Goal: Task Accomplishment & Management: Manage account settings

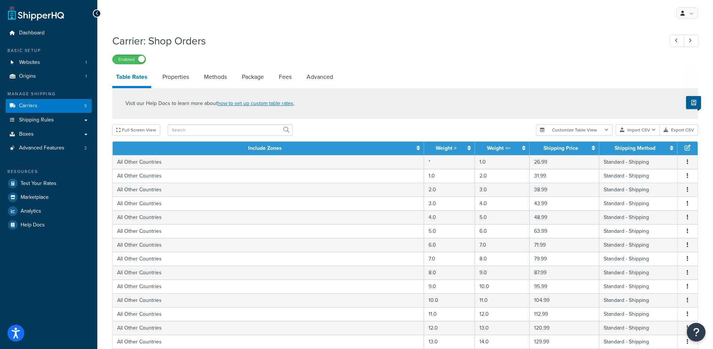
select select "1000"
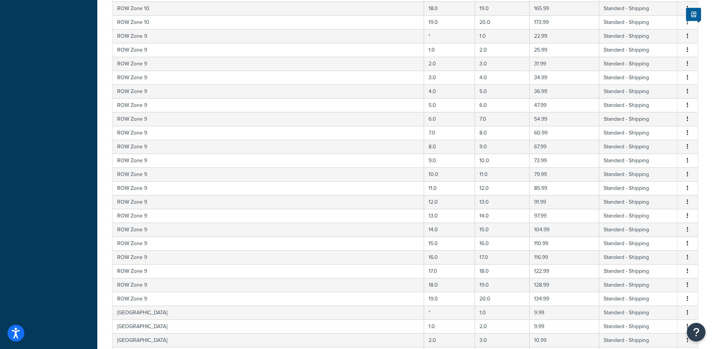
scroll to position [85, 0]
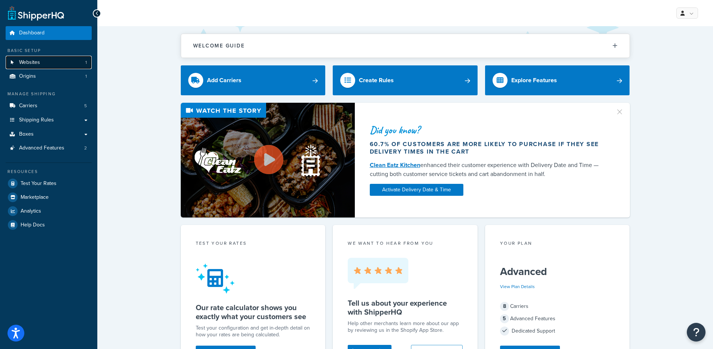
click at [55, 66] on link "Websites 1" at bounding box center [49, 63] width 86 height 14
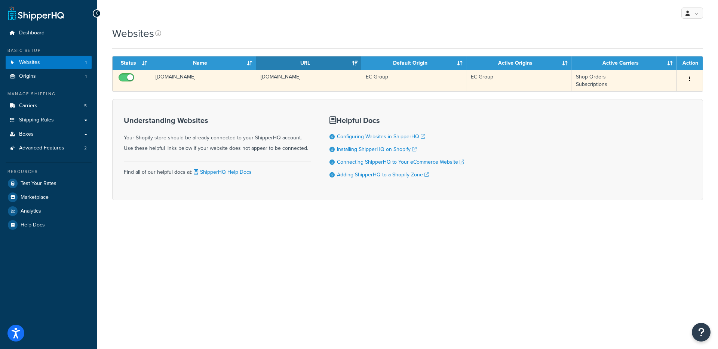
click at [177, 83] on td "[DOMAIN_NAME]" at bounding box center [203, 80] width 105 height 21
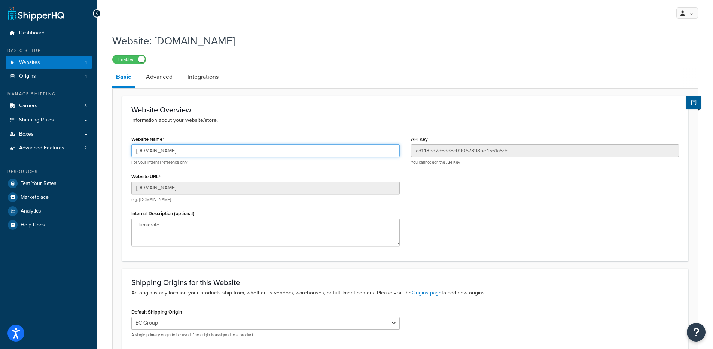
click at [175, 156] on input "fe8bbe-ca.myshopify.com" at bounding box center [265, 150] width 268 height 13
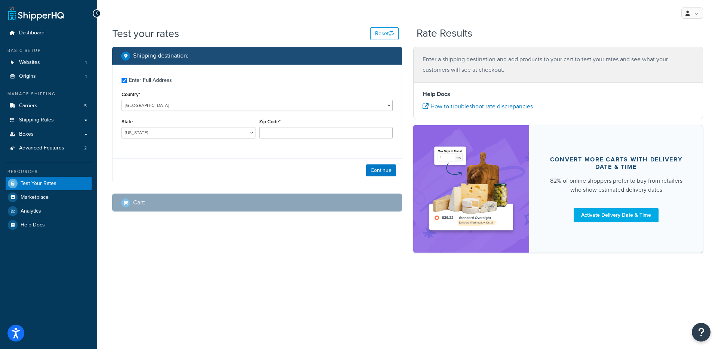
checkbox input "true"
type input "2165"
select select "NO"
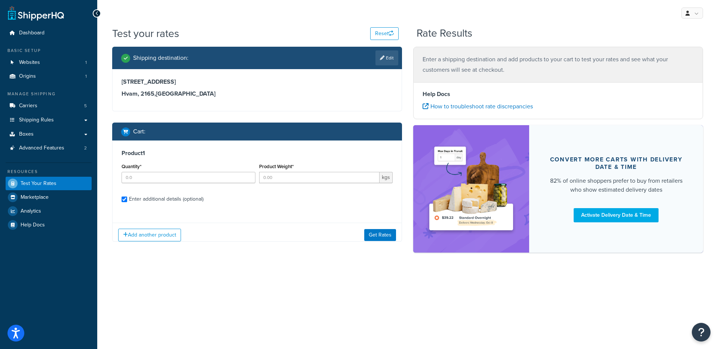
checkbox input "true"
type input "1"
type input "15"
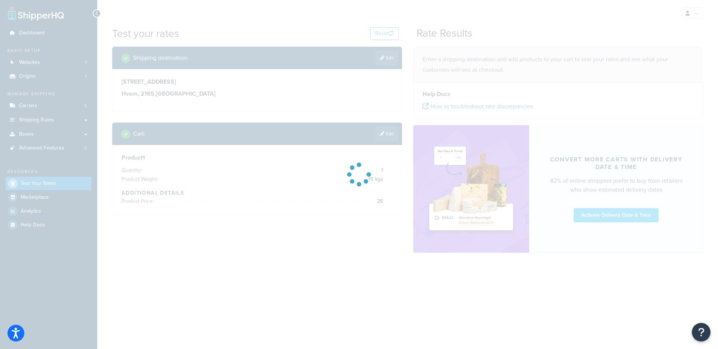
type input "AL"
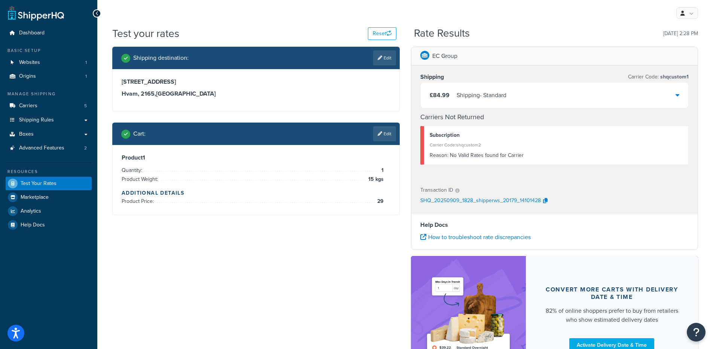
type input "2"
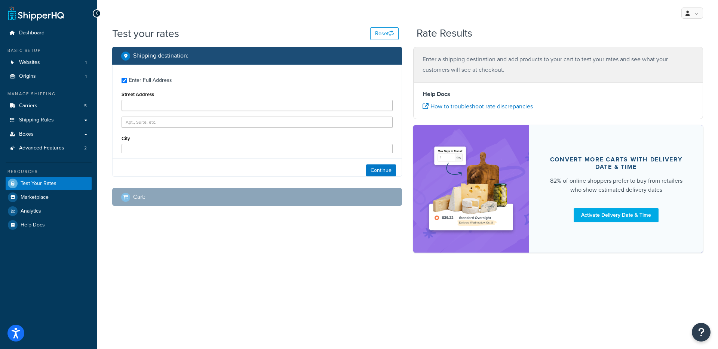
type input "calle santa barbara n 47"
type input "valencia"
type input "46114"
select select "ES"
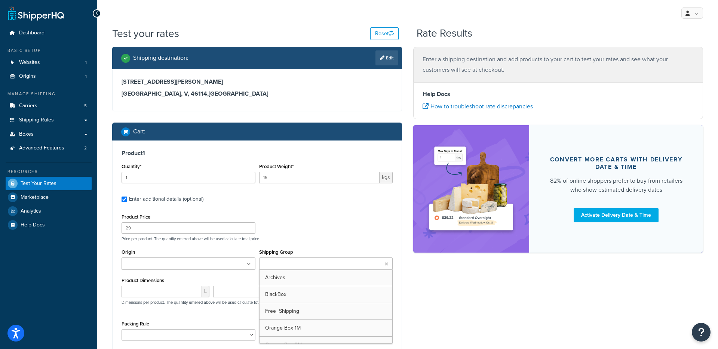
scroll to position [106, 0]
type input "AL"
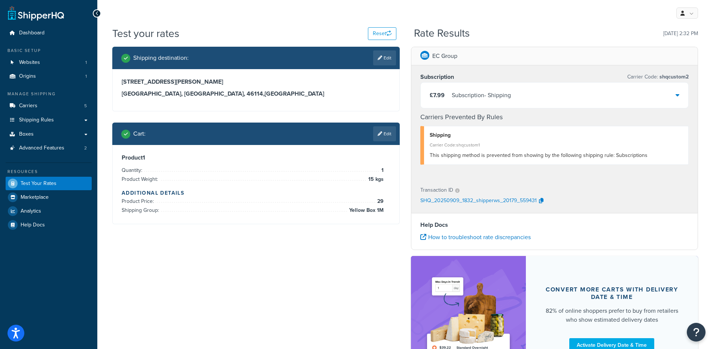
type input "V"
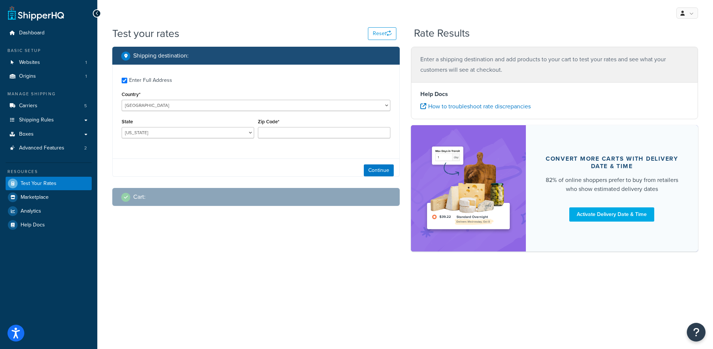
checkbox input "true"
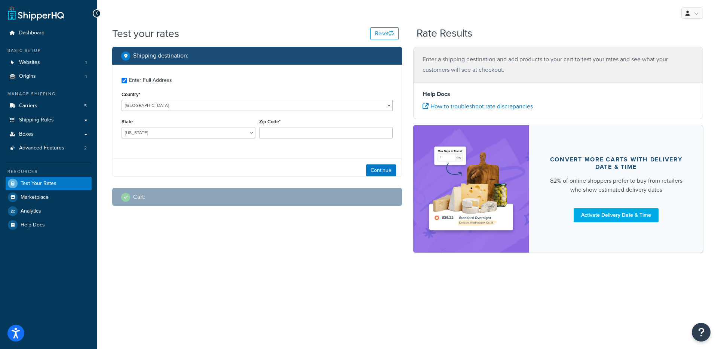
type input "2165"
select select "NO"
select select
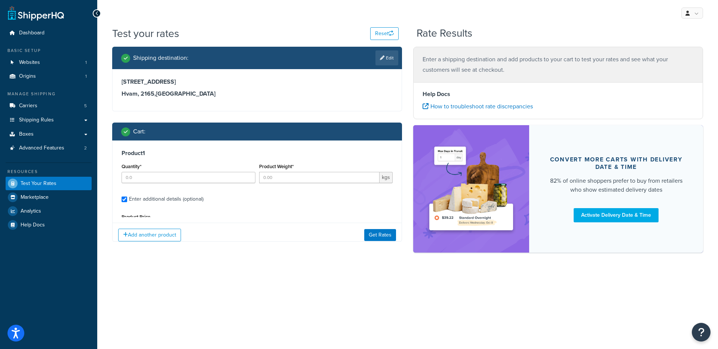
type input "1"
type input "15"
type input "29"
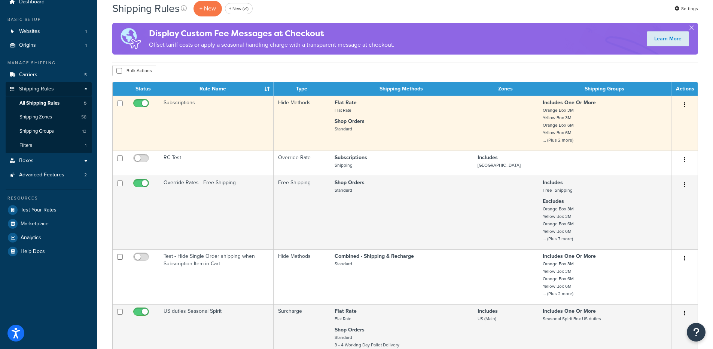
scroll to position [0, 0]
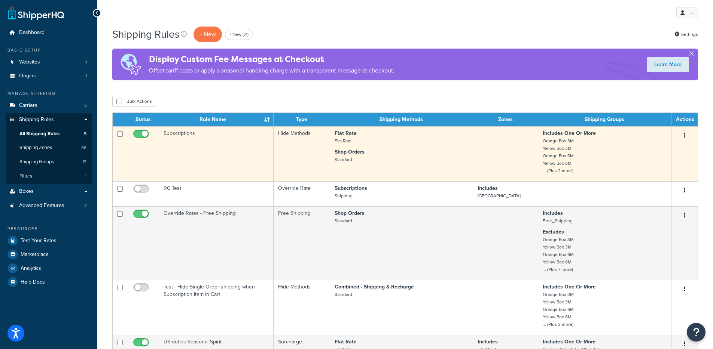
click at [230, 162] on td "Subscriptions" at bounding box center [216, 153] width 115 height 55
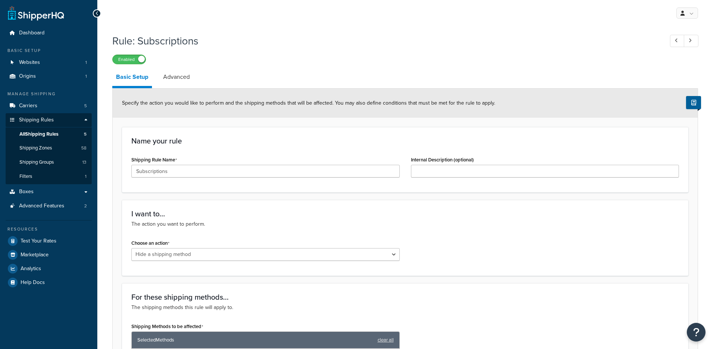
select select "HIDE"
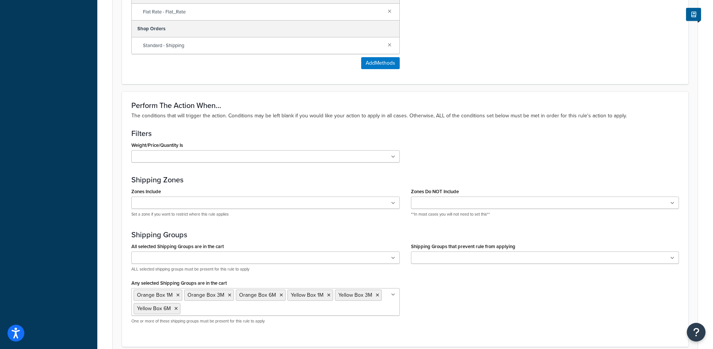
scroll to position [397, 0]
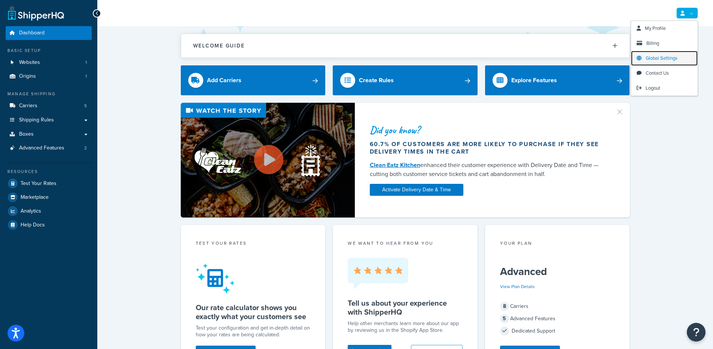
click at [648, 60] on span "Global Settings" at bounding box center [661, 58] width 32 height 7
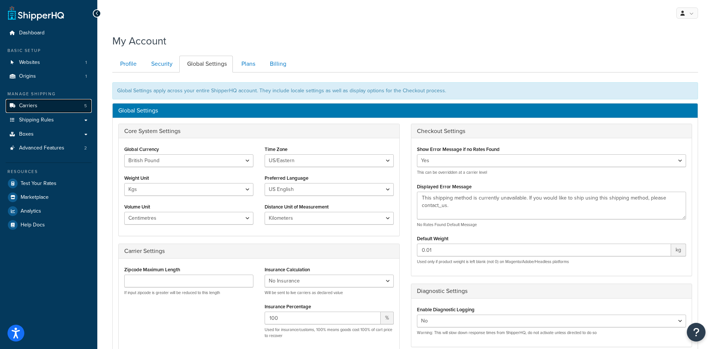
click at [32, 106] on span "Carriers" at bounding box center [28, 106] width 18 height 6
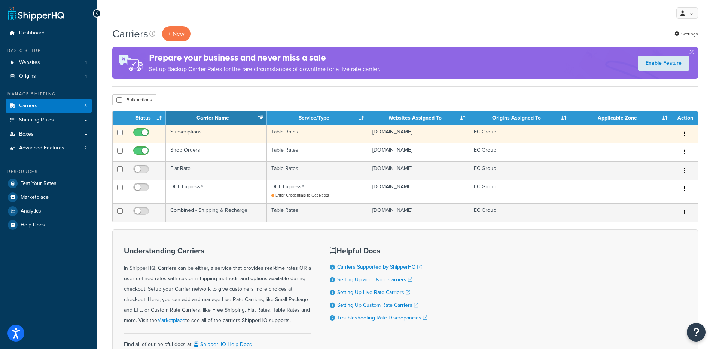
click at [203, 140] on td "Subscriptions" at bounding box center [216, 134] width 101 height 18
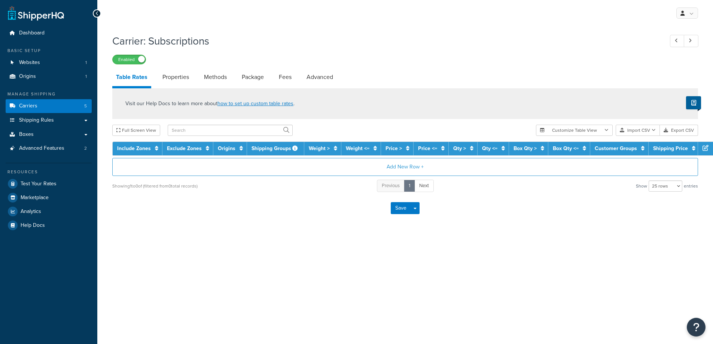
select select "25"
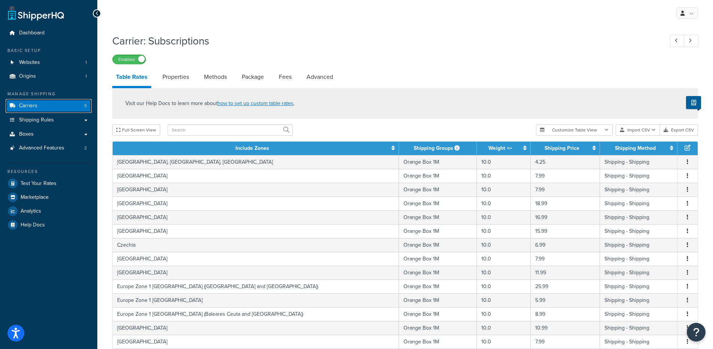
click at [73, 107] on link "Carriers 5" at bounding box center [49, 106] width 86 height 14
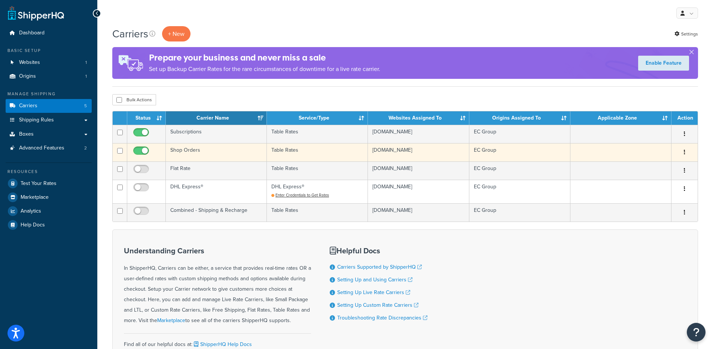
click at [196, 148] on td "Shop Orders" at bounding box center [216, 152] width 101 height 18
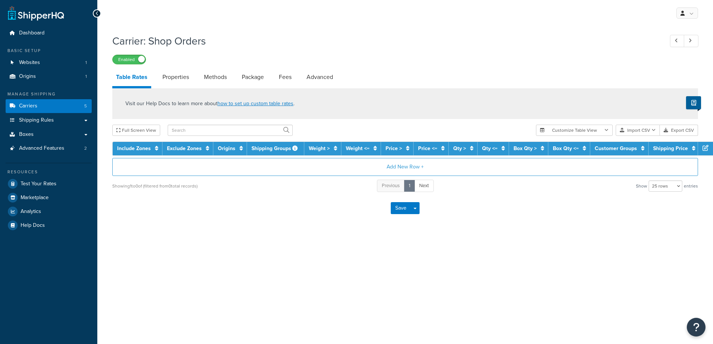
select select "25"
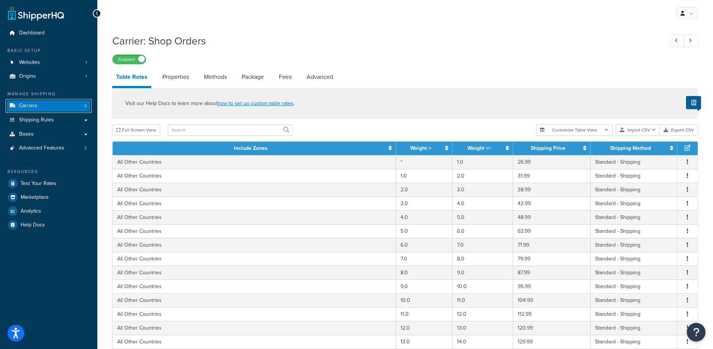
click at [28, 107] on span "Carriers" at bounding box center [28, 106] width 18 height 6
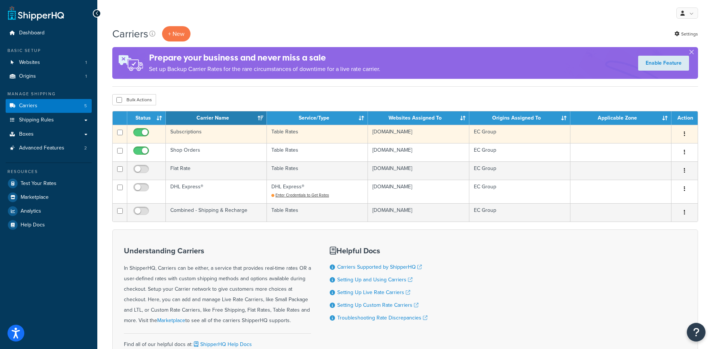
click at [219, 135] on td "Subscriptions" at bounding box center [216, 134] width 101 height 18
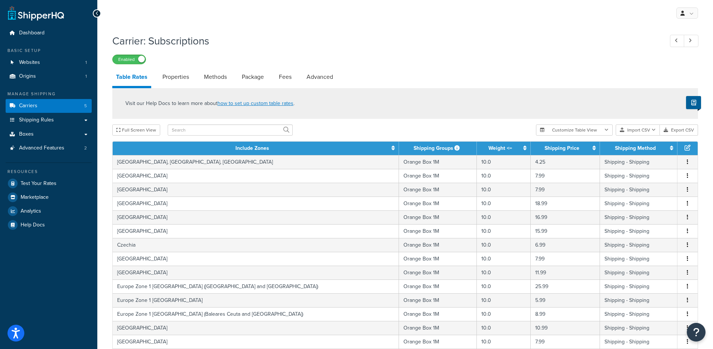
scroll to position [257, 0]
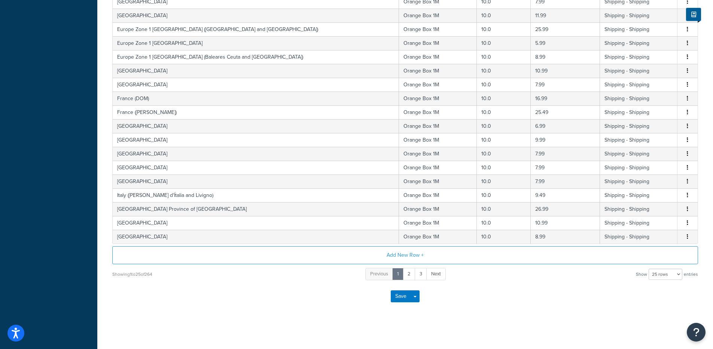
click at [685, 275] on span "entries" at bounding box center [691, 274] width 14 height 10
click at [678, 273] on select "10 rows 15 rows 25 rows 50 rows 100 rows 1000 rows" at bounding box center [665, 274] width 34 height 11
select select "1000"
click at [649, 269] on select "10 rows 15 rows 25 rows 50 rows 100 rows 1000 rows" at bounding box center [665, 274] width 34 height 11
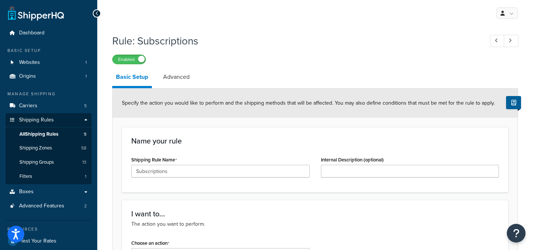
select select "HIDE"
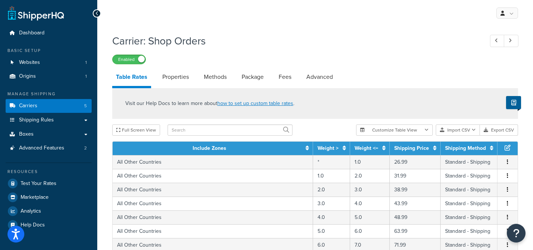
select select "1000"
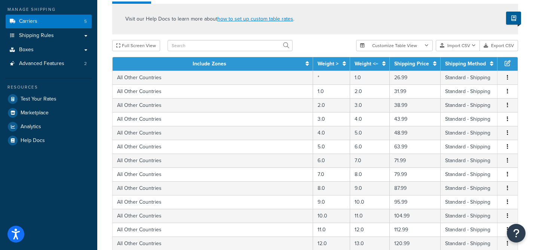
scroll to position [85, 0]
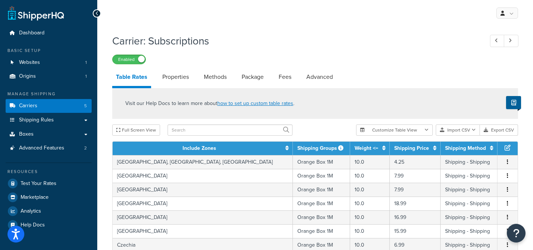
select select "1000"
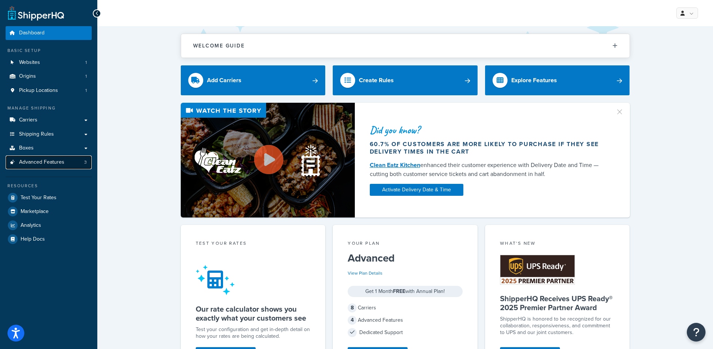
click at [37, 160] on span "Advanced Features" at bounding box center [41, 162] width 45 height 6
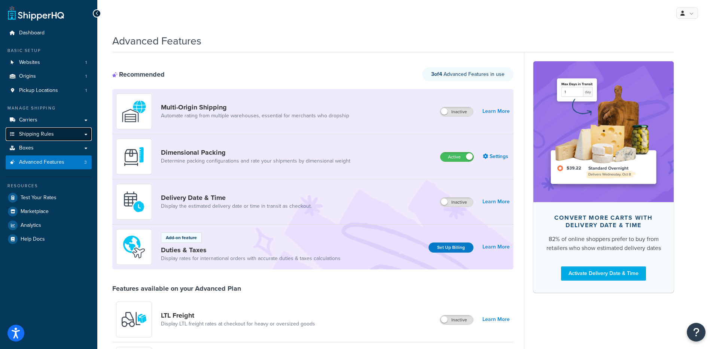
click at [36, 128] on link "Shipping Rules" at bounding box center [49, 135] width 86 height 14
click at [43, 120] on link "Carriers" at bounding box center [49, 120] width 86 height 14
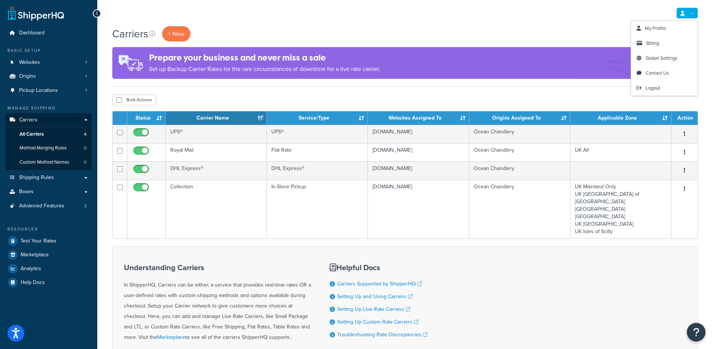
click at [679, 15] on link at bounding box center [687, 12] width 22 height 11
click at [653, 43] on span "Billing" at bounding box center [652, 43] width 13 height 7
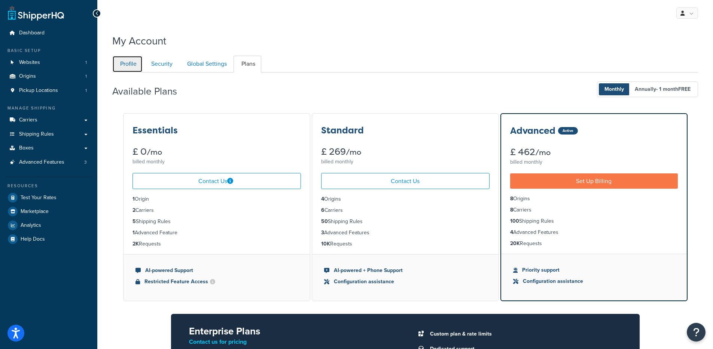
click at [140, 63] on link "Profile" at bounding box center [127, 64] width 30 height 17
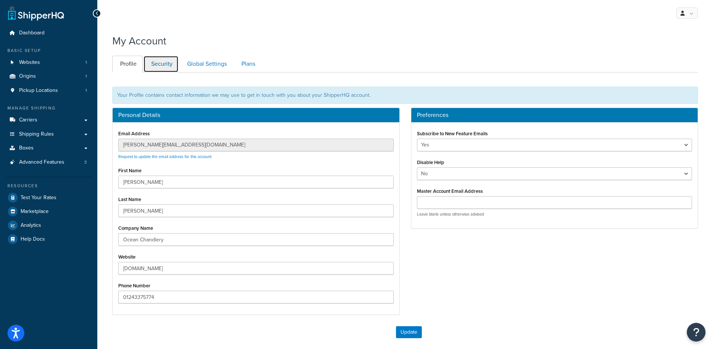
click at [177, 66] on link "Security" at bounding box center [160, 64] width 35 height 17
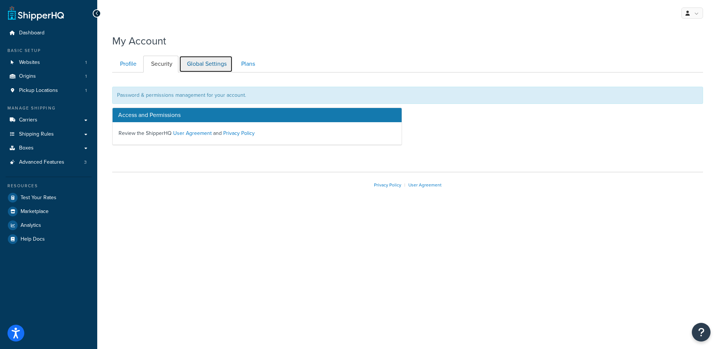
click at [201, 63] on link "Global Settings" at bounding box center [206, 64] width 54 height 17
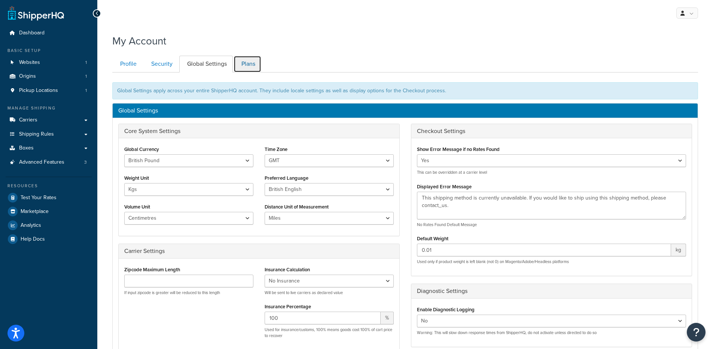
click at [246, 60] on link "Plans" at bounding box center [247, 64] width 28 height 17
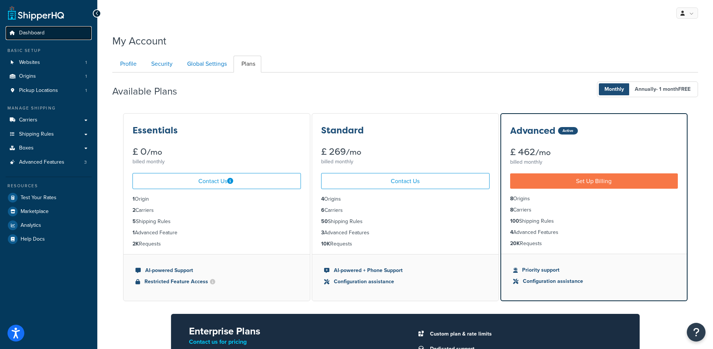
click at [44, 30] on span "Dashboard" at bounding box center [31, 33] width 25 height 6
